Goal: Find specific page/section: Find specific page/section

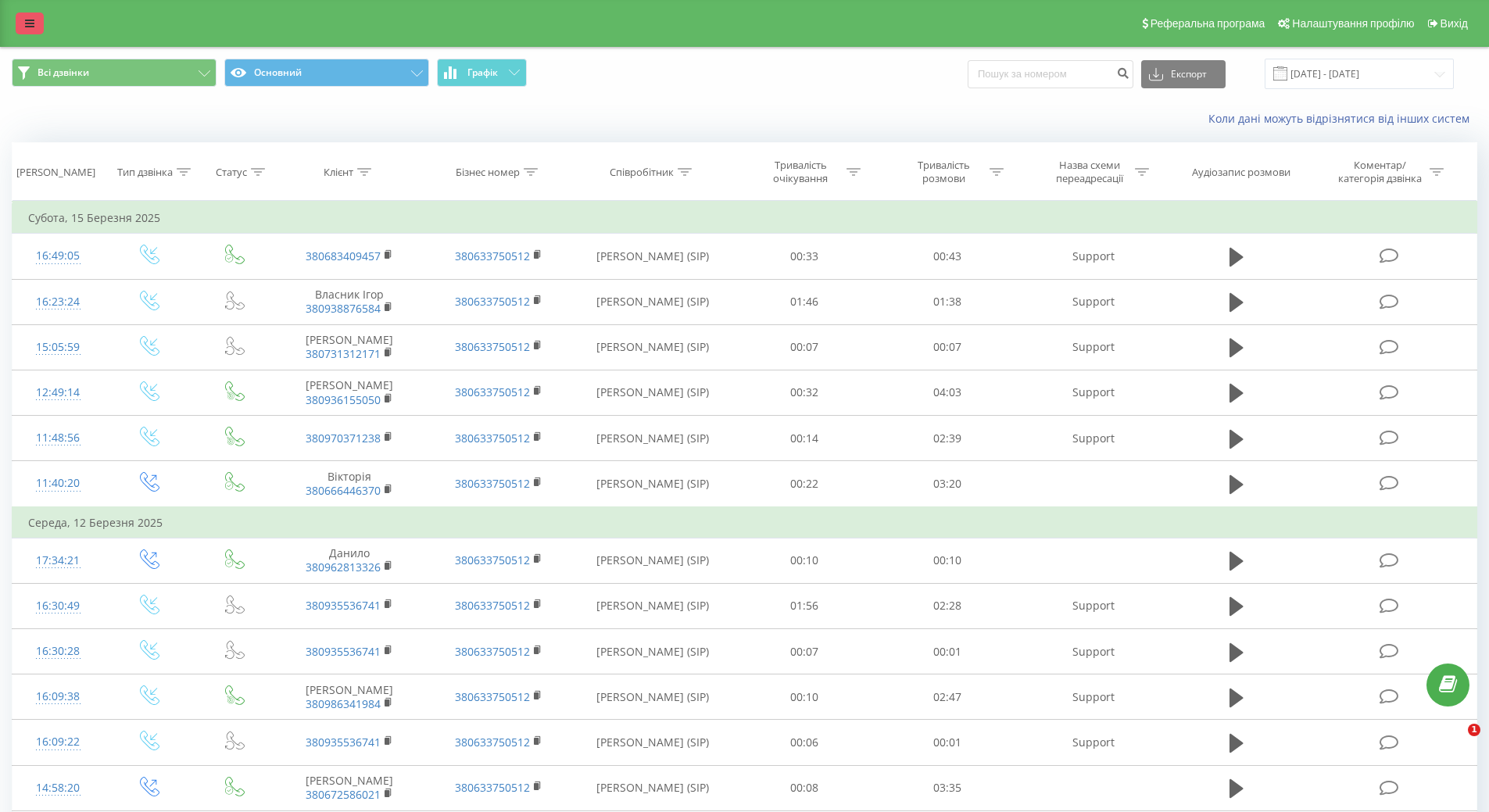
click at [32, 20] on icon at bounding box center [29, 23] width 10 height 11
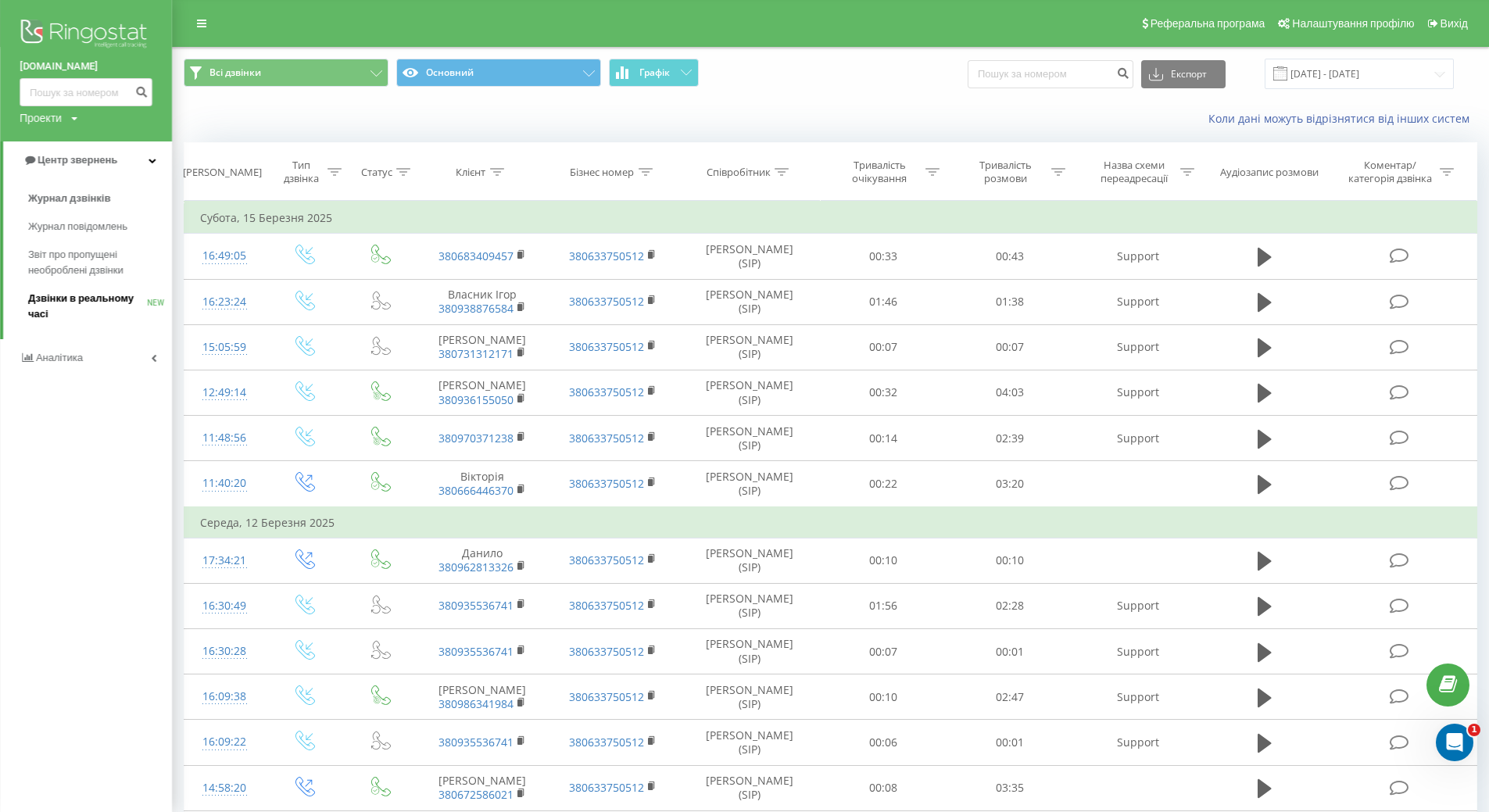
click at [72, 302] on span "Дзвінки в реальному часі" at bounding box center [87, 306] width 118 height 31
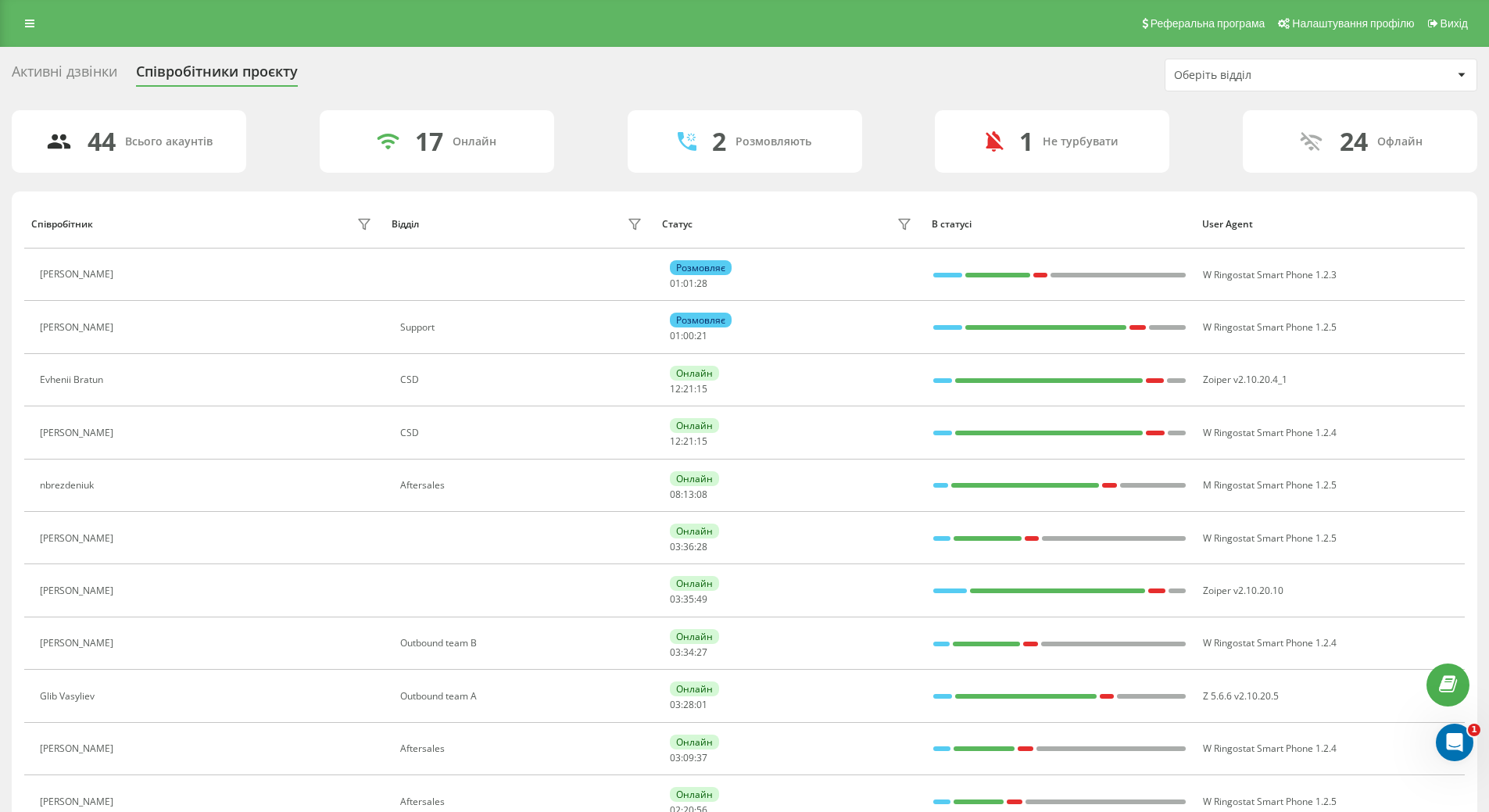
click at [1215, 224] on div "User Agent" at bounding box center [1329, 224] width 255 height 11
click at [410, 222] on div "Відділ" at bounding box center [405, 224] width 27 height 11
click at [362, 227] on icon at bounding box center [364, 224] width 12 height 12
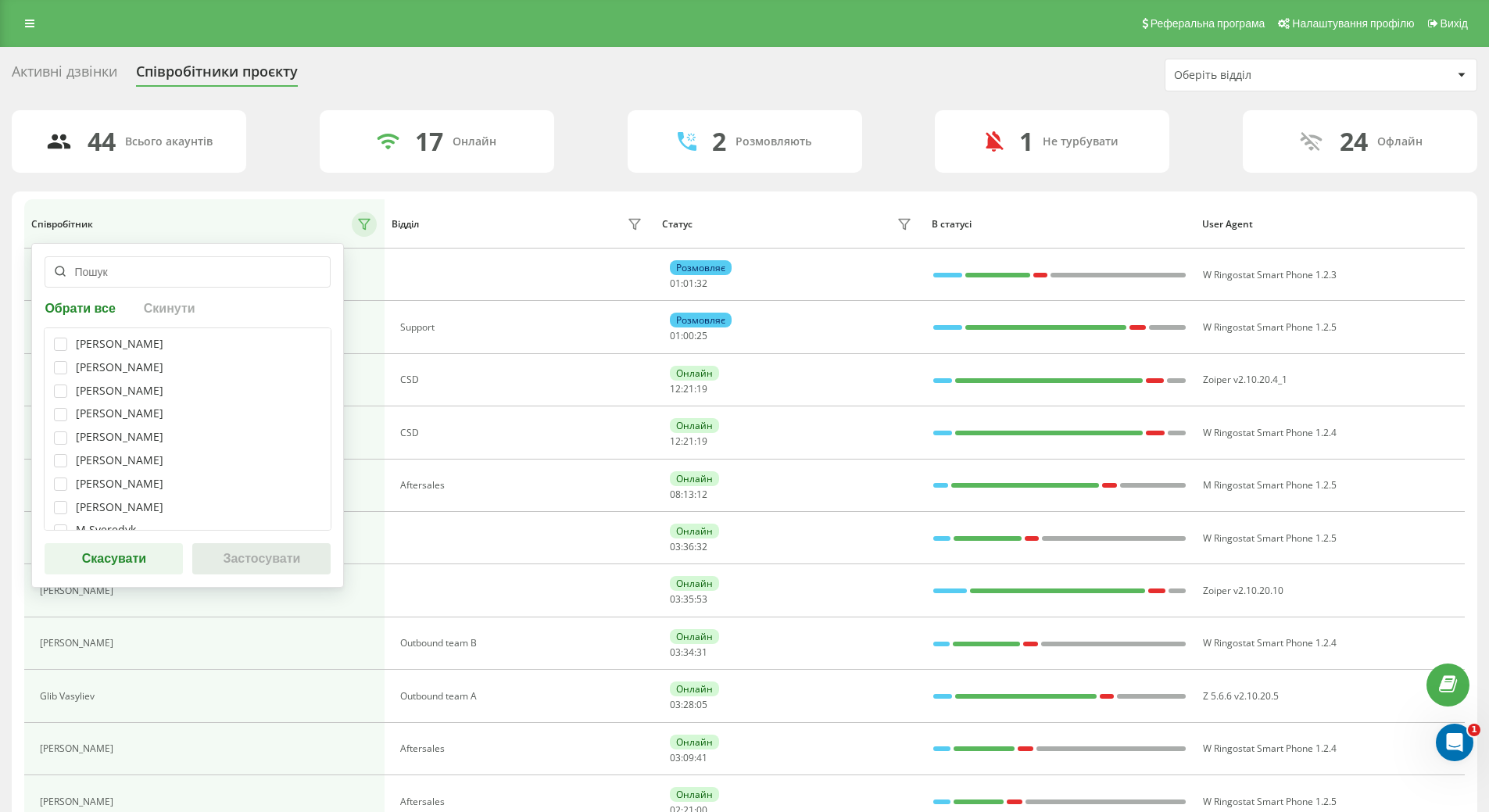
click at [190, 269] on input "text" at bounding box center [187, 271] width 286 height 31
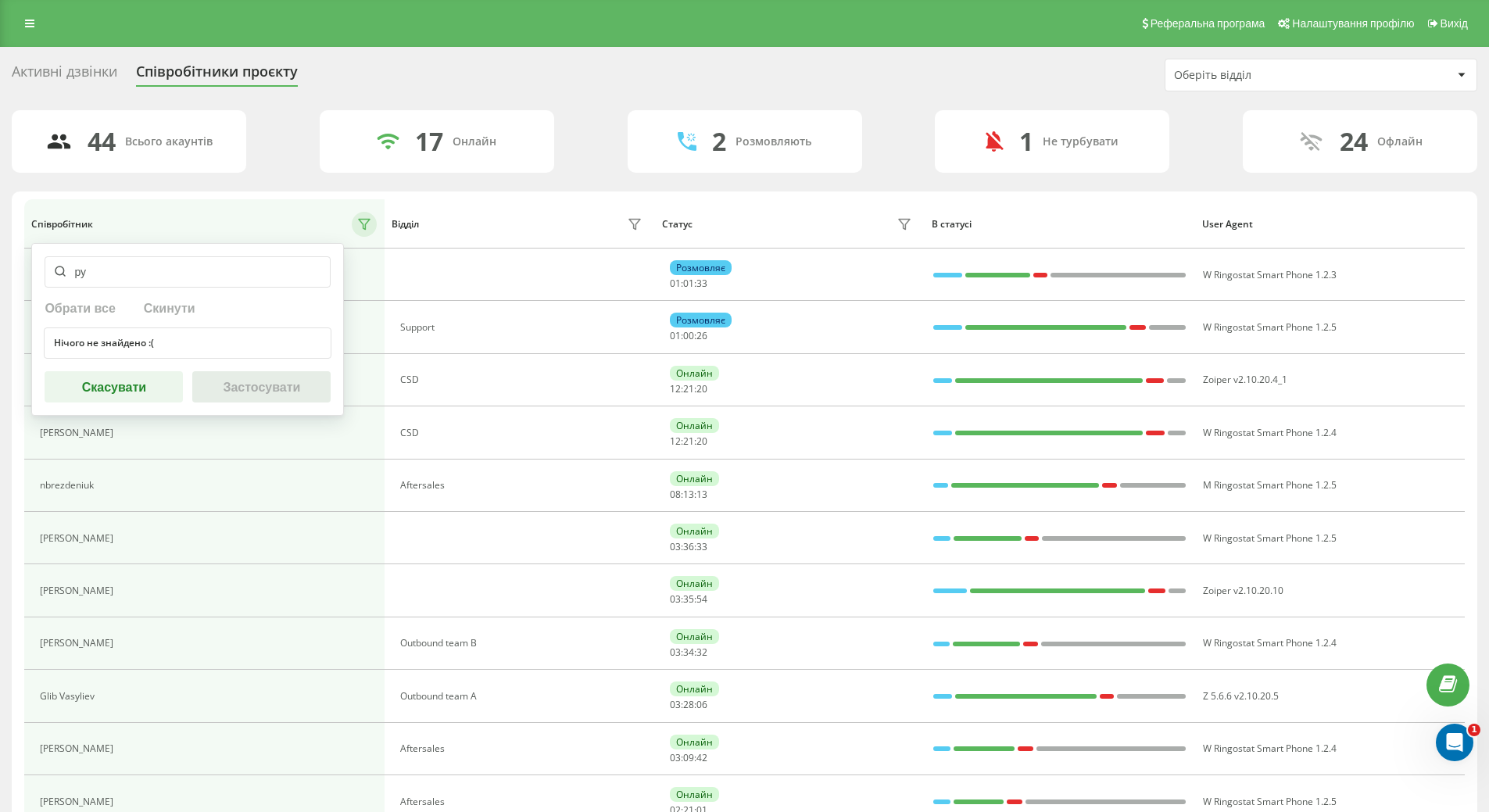
type input "р"
type input "М"
